Goal: Task Accomplishment & Management: Use online tool/utility

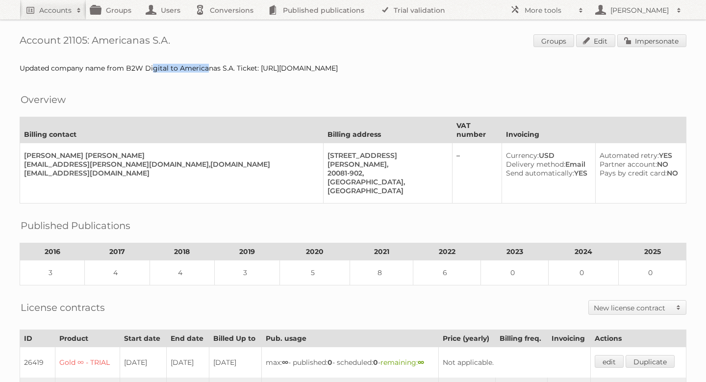
drag, startPoint x: 134, startPoint y: 67, endPoint x: 187, endPoint y: 67, distance: 52.4
click at [187, 67] on div "Updated company name from B2W Digital to Americanas S.A. Ticket: https://publit…" at bounding box center [353, 68] width 666 height 9
click at [138, 69] on div "Updated company name from B2W Digital to Americanas S.A. Ticket: https://publit…" at bounding box center [353, 68] width 666 height 9
click at [668, 38] on link "Impersonate" at bounding box center [651, 40] width 69 height 13
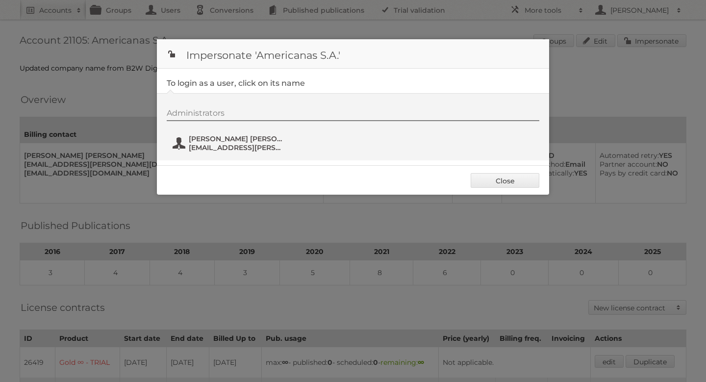
click at [214, 142] on span "Maria Carolina Montano" at bounding box center [236, 138] width 95 height 9
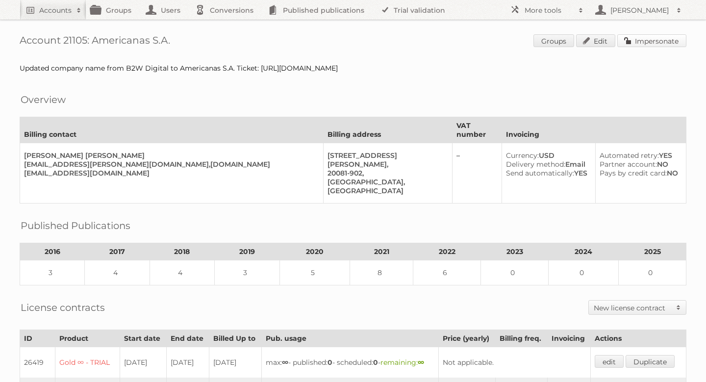
click at [672, 44] on link "Impersonate" at bounding box center [651, 40] width 69 height 13
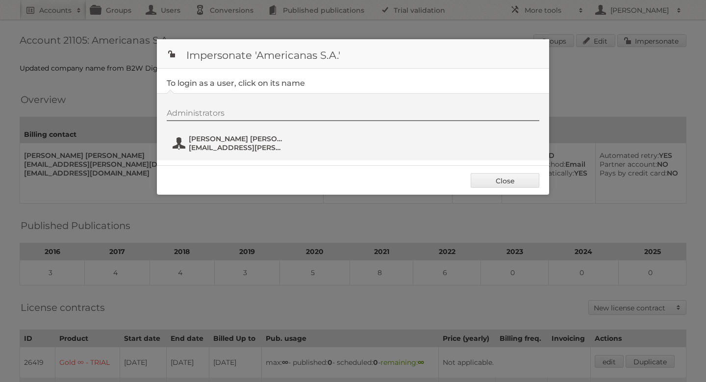
click at [223, 151] on span "carolina.montano@americanas.com" at bounding box center [236, 147] width 95 height 9
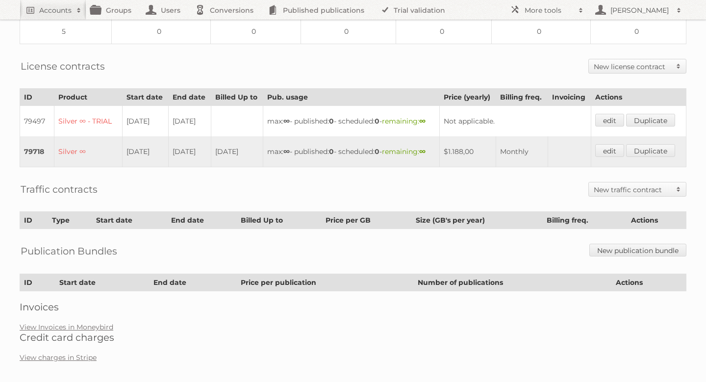
scroll to position [50, 0]
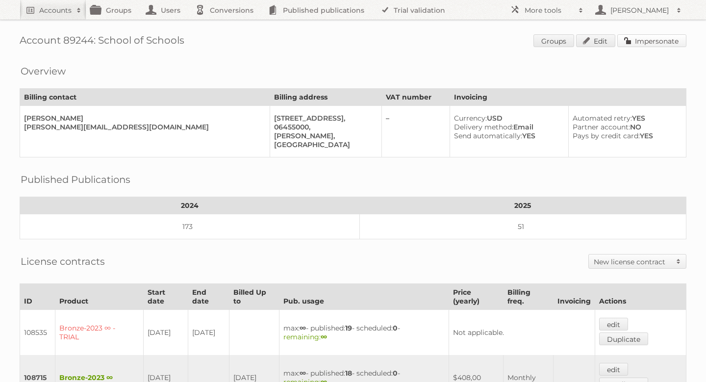
click at [642, 41] on link "Impersonate" at bounding box center [651, 40] width 69 height 13
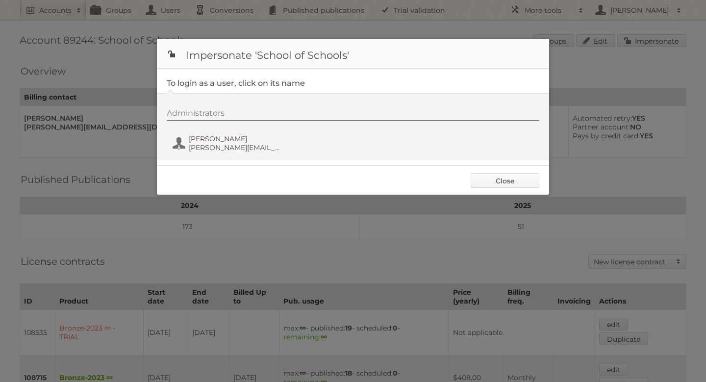
click at [506, 183] on link "Close" at bounding box center [504, 180] width 69 height 15
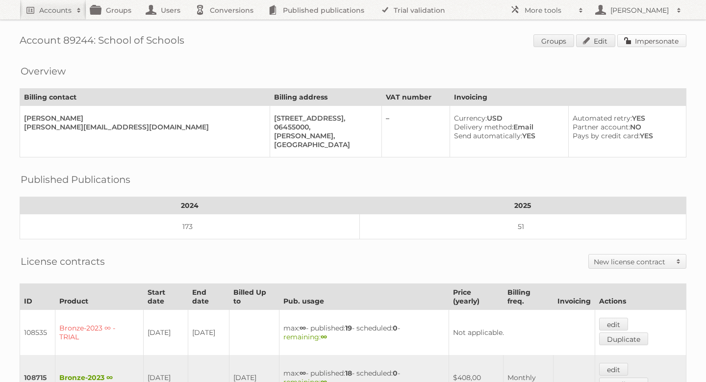
click at [665, 43] on link "Impersonate" at bounding box center [651, 40] width 69 height 13
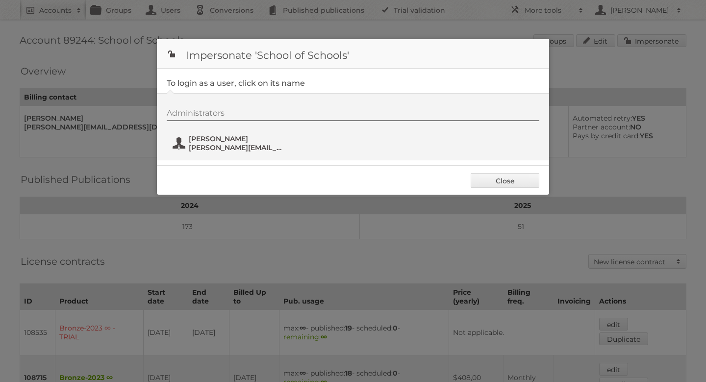
click at [235, 144] on span "[PERSON_NAME][EMAIL_ADDRESS][DOMAIN_NAME]" at bounding box center [236, 147] width 95 height 9
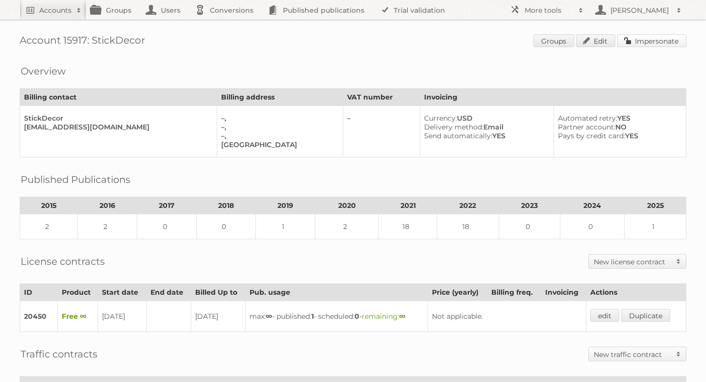
click at [656, 40] on link "Impersonate" at bounding box center [651, 40] width 69 height 13
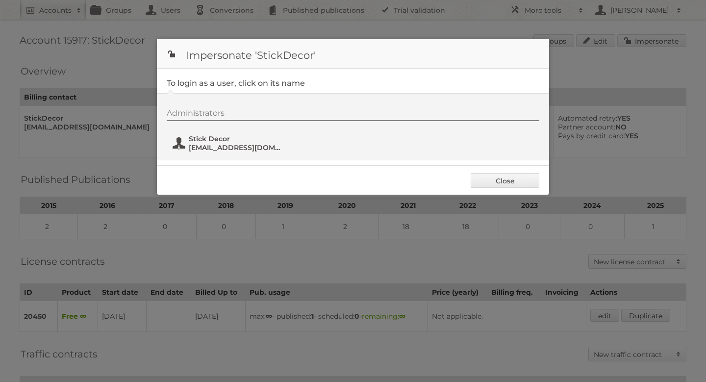
click at [237, 139] on span "Stick Decor" at bounding box center [236, 138] width 95 height 9
